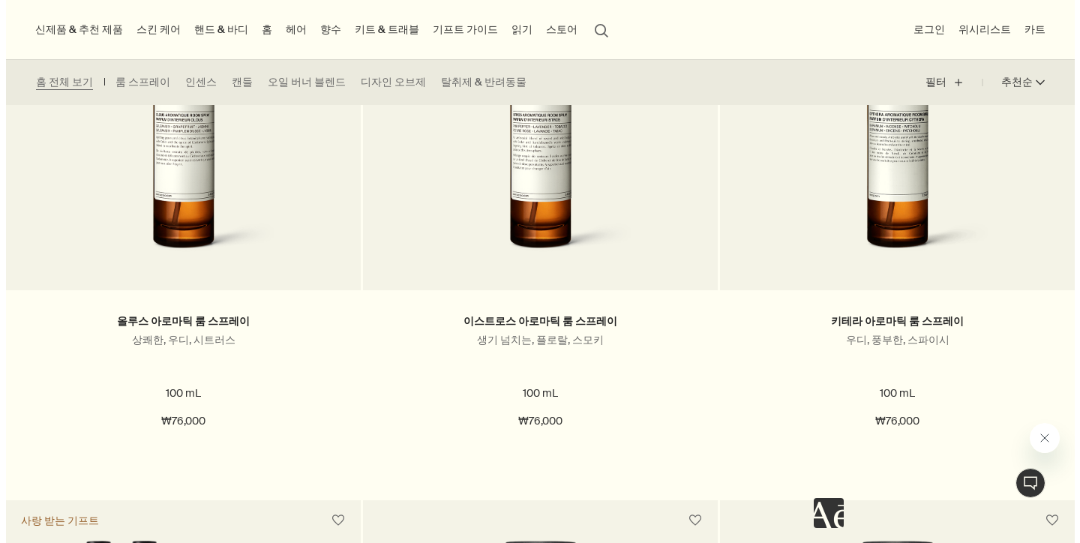
scroll to position [458, 0]
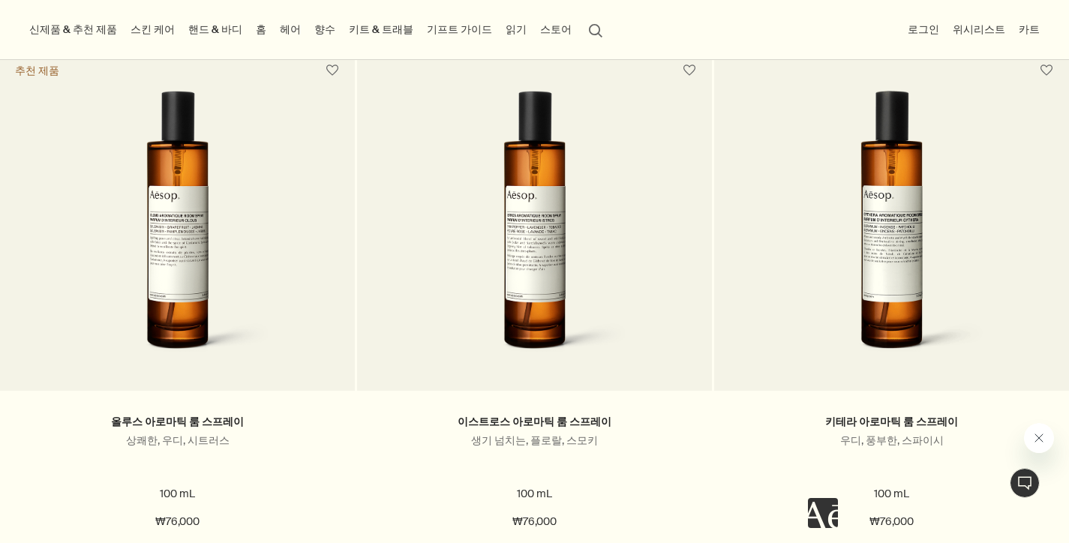
click at [194, 32] on link "핸드 & 바디" at bounding box center [215, 30] width 60 height 20
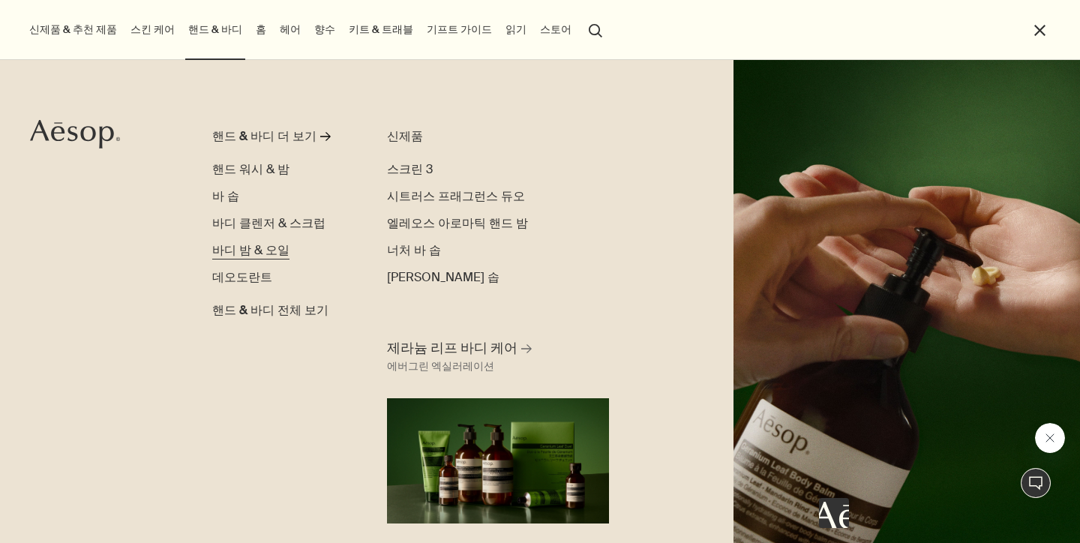
click at [278, 253] on span "바디 밤 & 오일" at bounding box center [250, 250] width 77 height 16
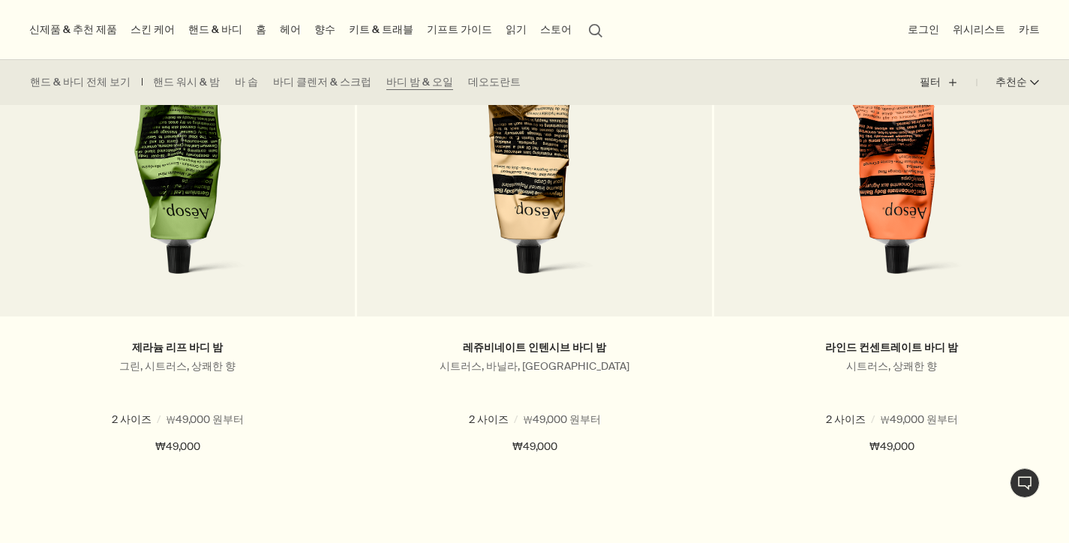
click at [153, 28] on link "스킨 케어" at bounding box center [153, 30] width 50 height 20
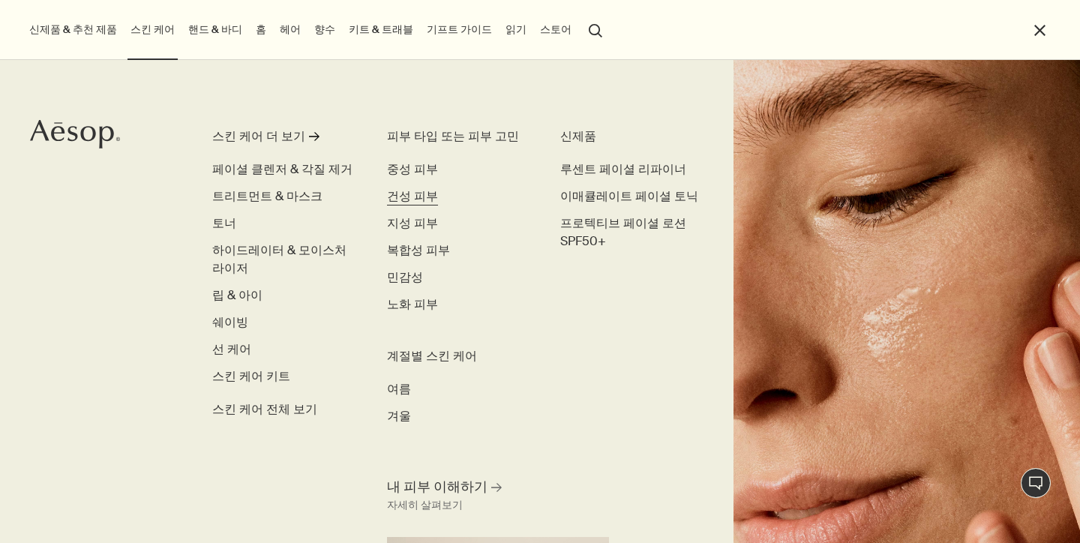
click at [415, 191] on span "건성 피부" at bounding box center [412, 196] width 51 height 16
